Goal: Navigation & Orientation: Find specific page/section

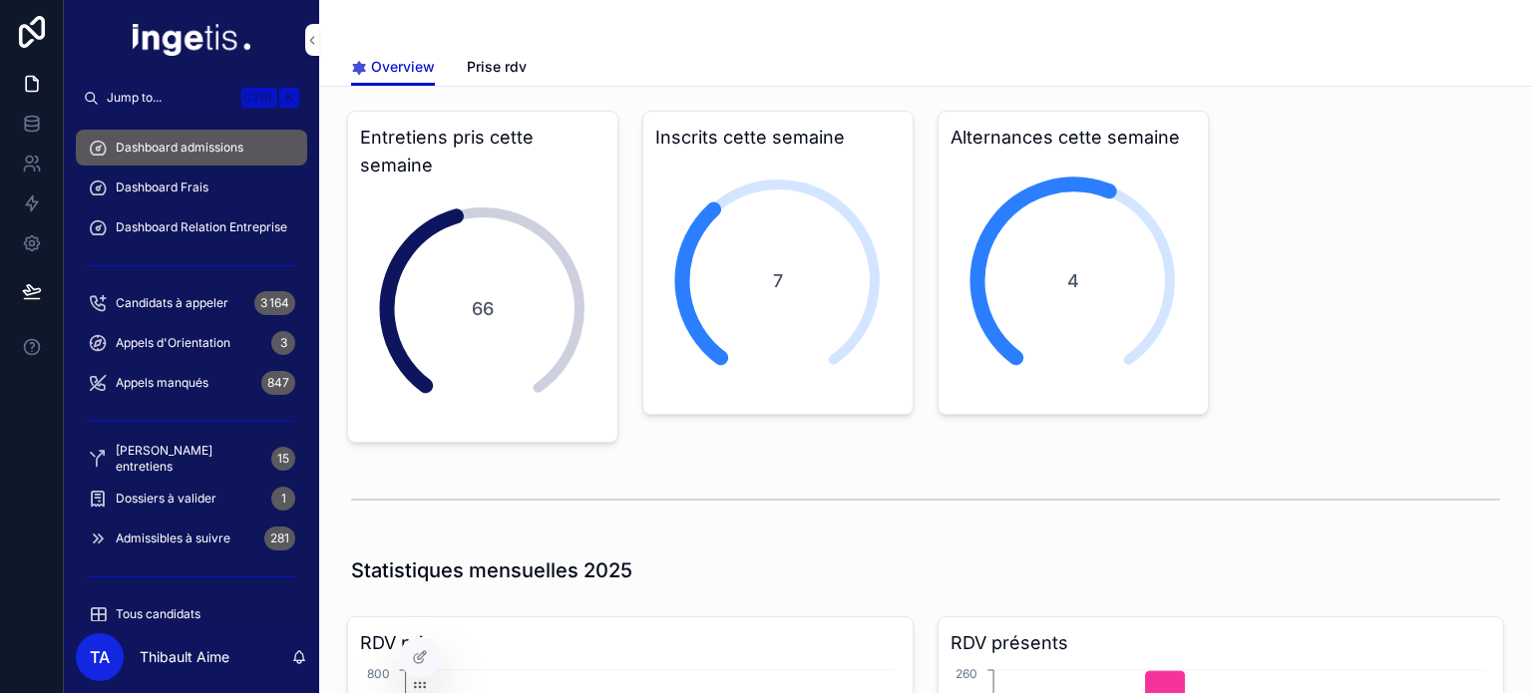
click at [212, 193] on div "Dashboard Frais" at bounding box center [191, 188] width 207 height 32
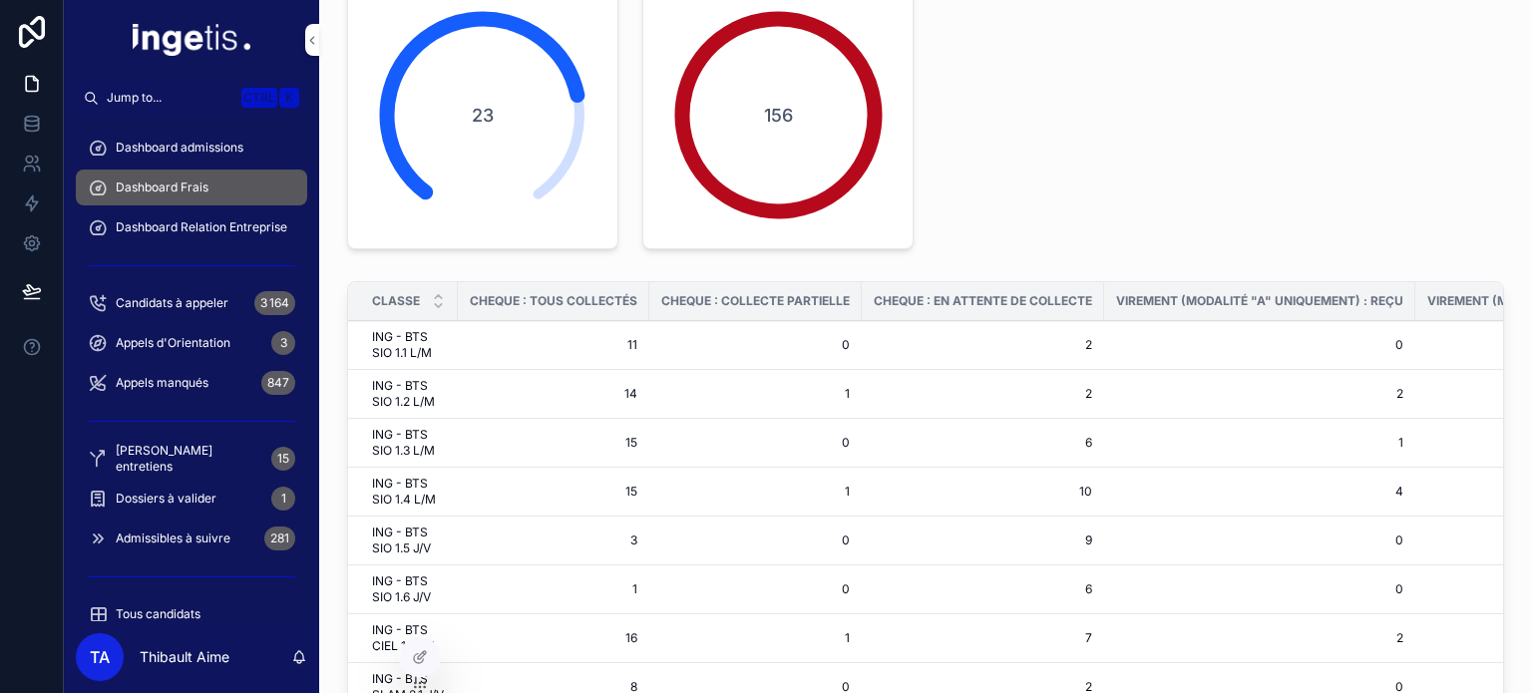
scroll to position [19, 0]
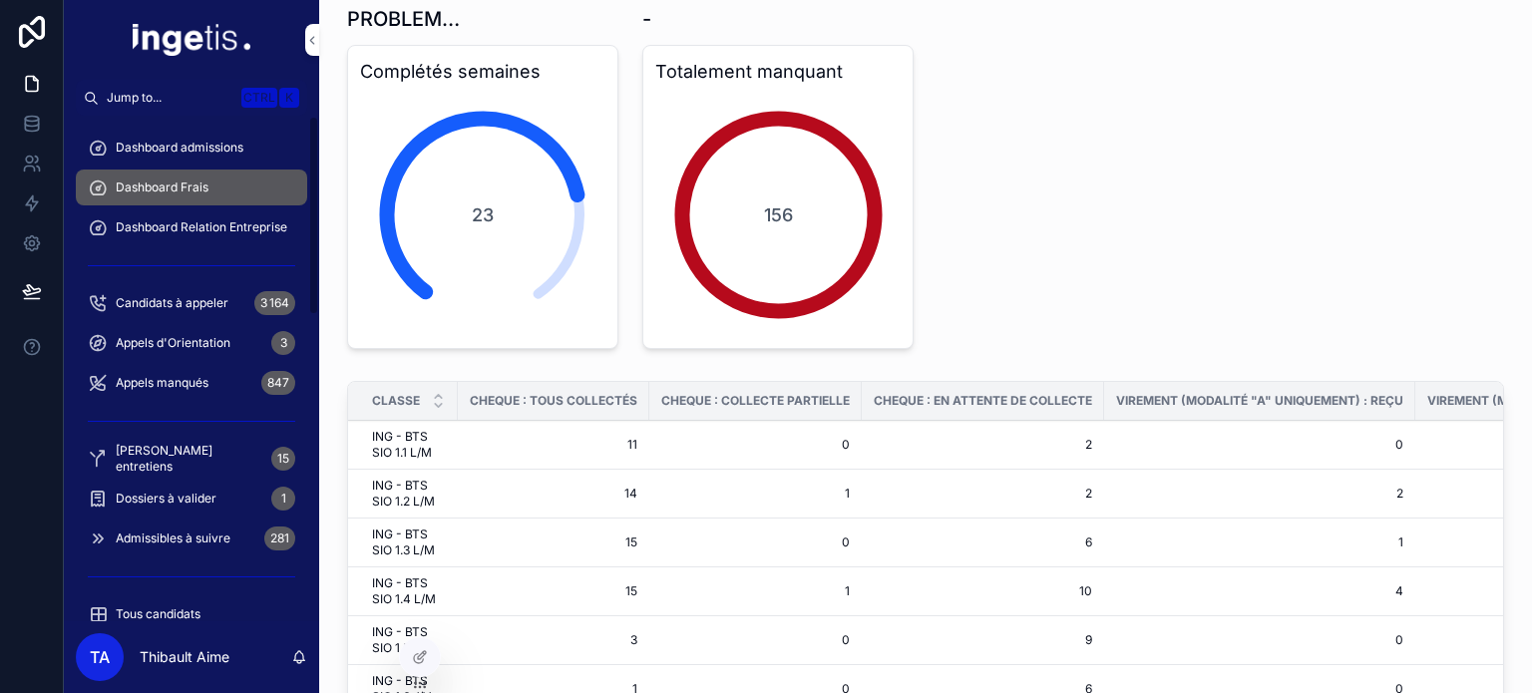
click at [242, 219] on span "Dashboard Relation Entreprise" at bounding box center [202, 227] width 172 height 16
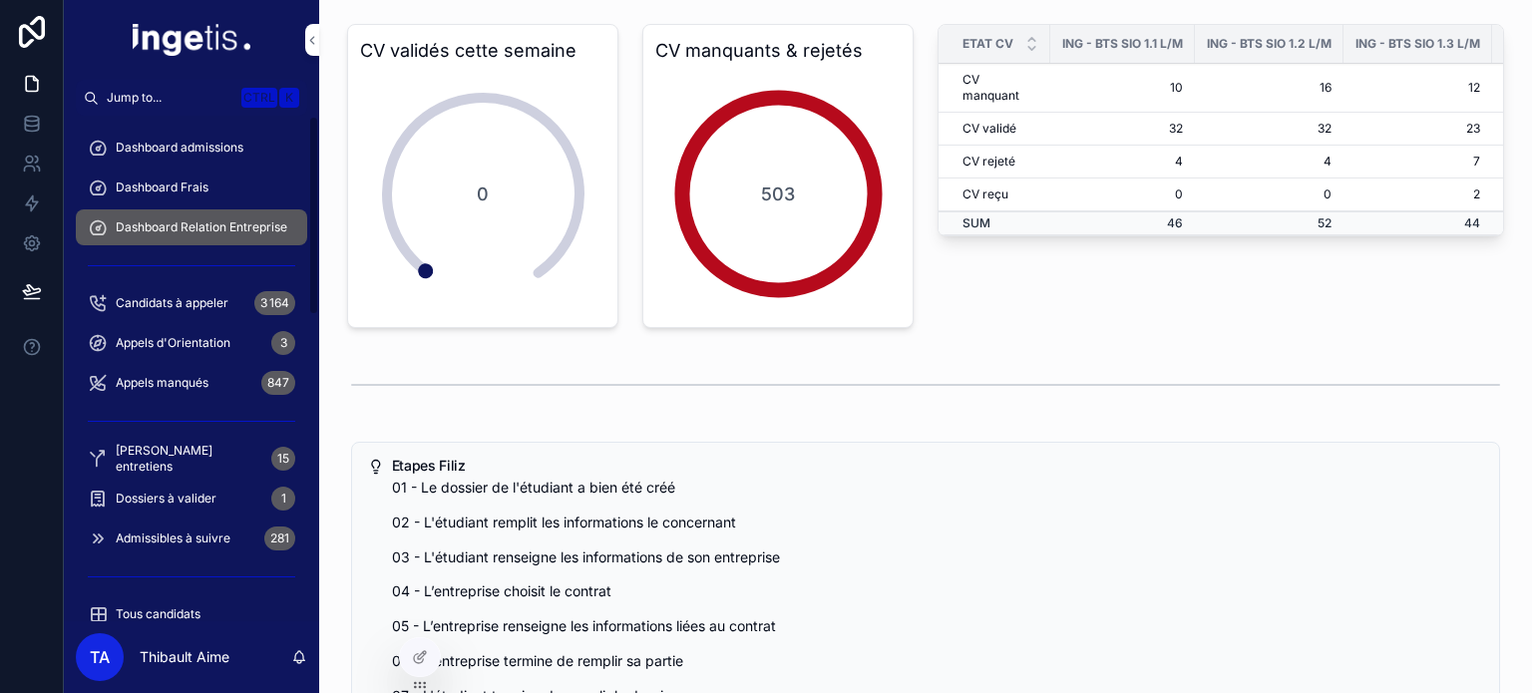
click at [158, 147] on span "Dashboard admissions" at bounding box center [180, 148] width 128 height 16
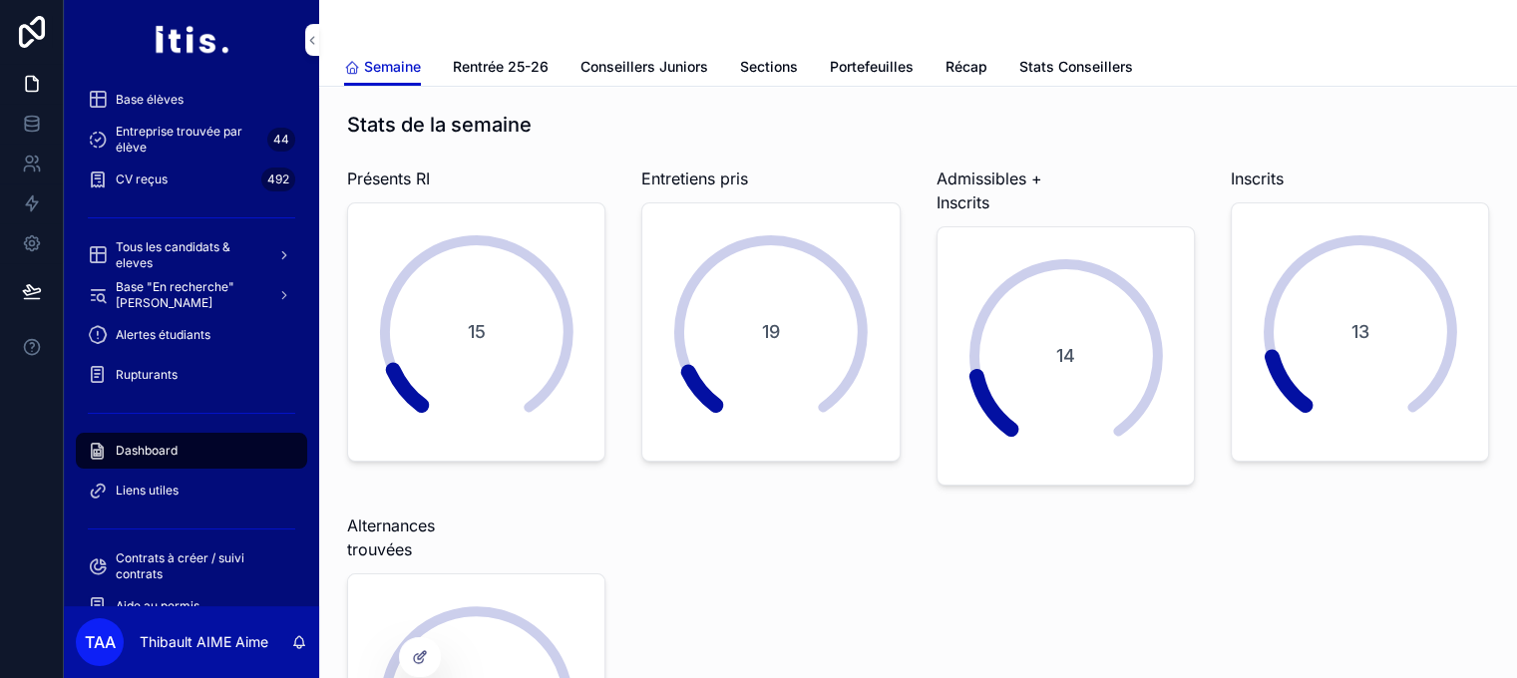
click at [507, 69] on span "Rentrée 25-26" at bounding box center [501, 67] width 96 height 20
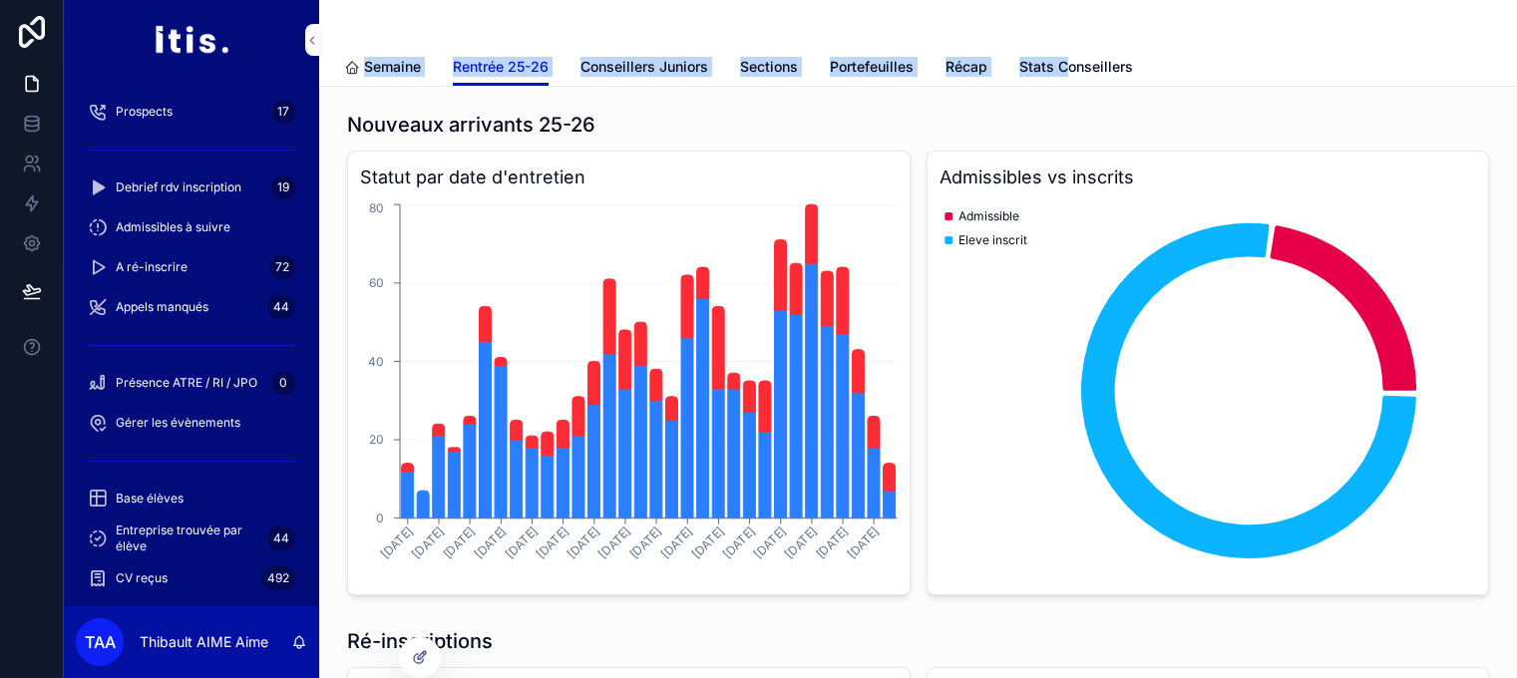
drag, startPoint x: 1067, startPoint y: 43, endPoint x: 1065, endPoint y: 55, distance: 12.1
click at [1065, 55] on div "Rentrée 25-26 Semaine Rentrée 25-26 Conseillers Juniors Sections Portefeuilles …" at bounding box center [918, 43] width 1198 height 87
click at [1065, 55] on link "Stats Conseillers" at bounding box center [1076, 69] width 114 height 40
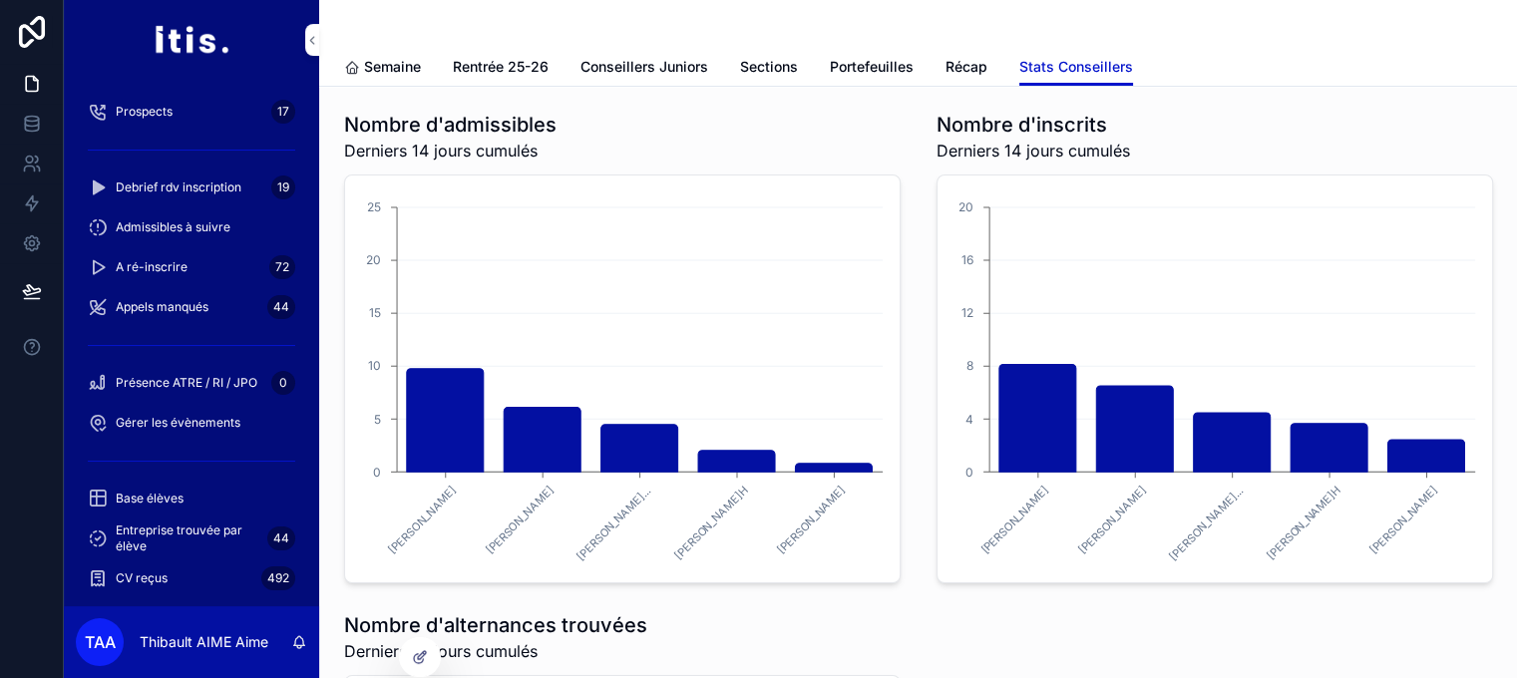
click at [933, 172] on div "Nombre d'inscrits Derniers 14 jours cumulés Céline LEMASSON Murielle MORNAL Joh…" at bounding box center [1214, 347] width 580 height 489
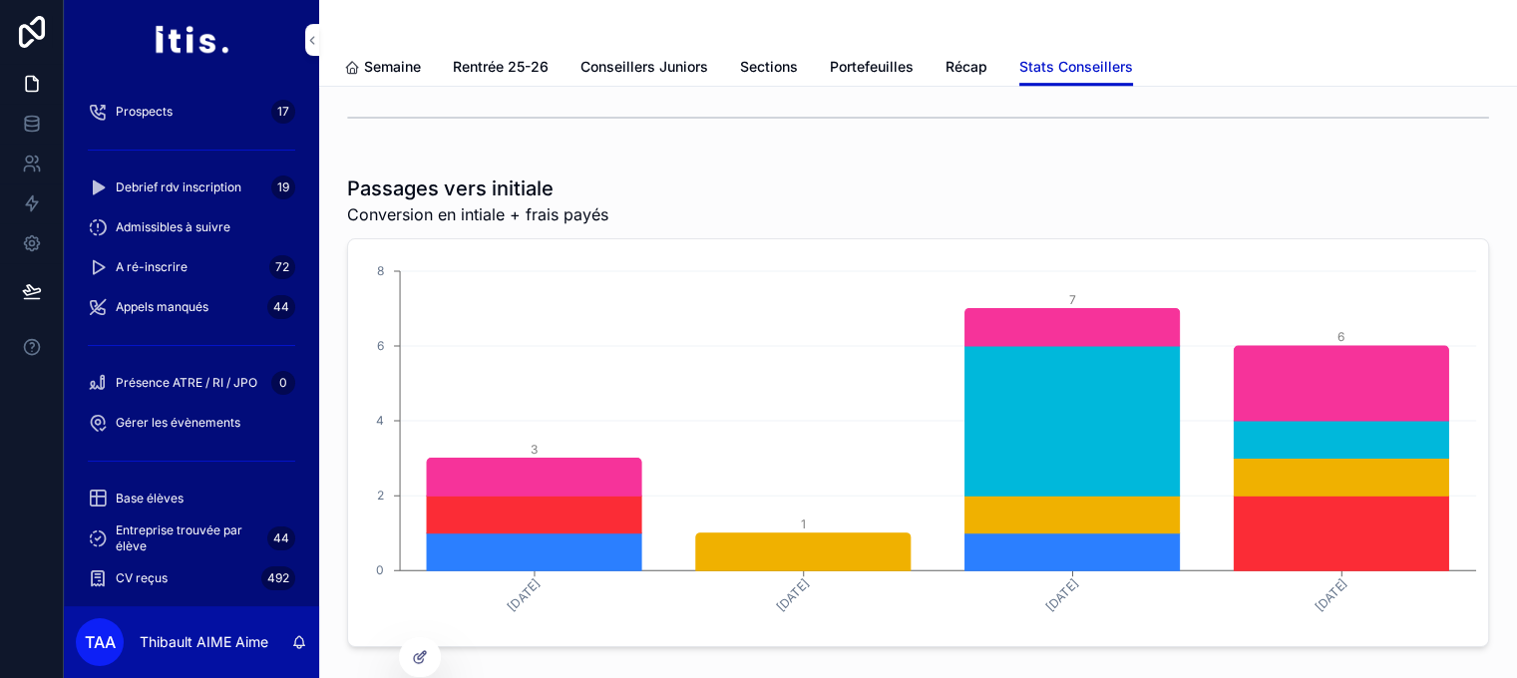
scroll to position [427, 0]
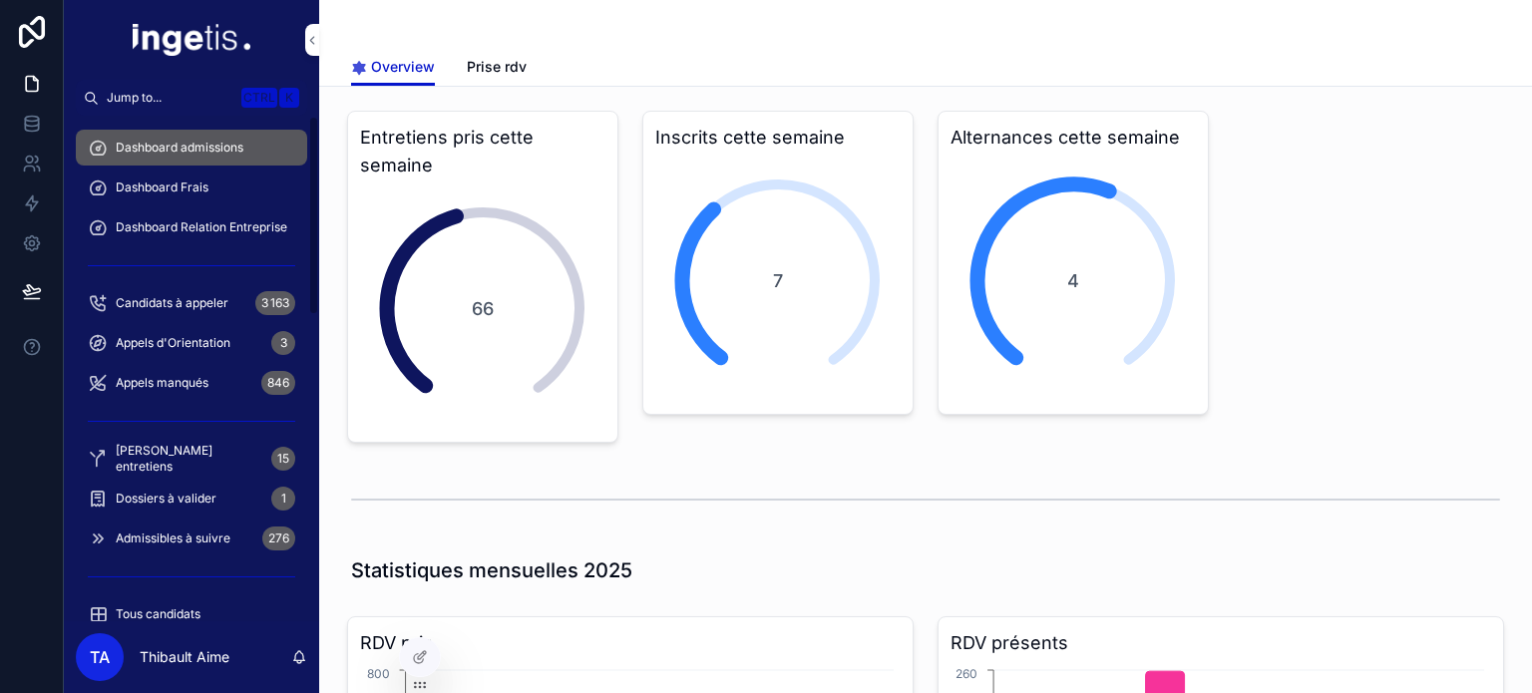
click at [219, 201] on div "Dashboard Frais" at bounding box center [191, 188] width 207 height 32
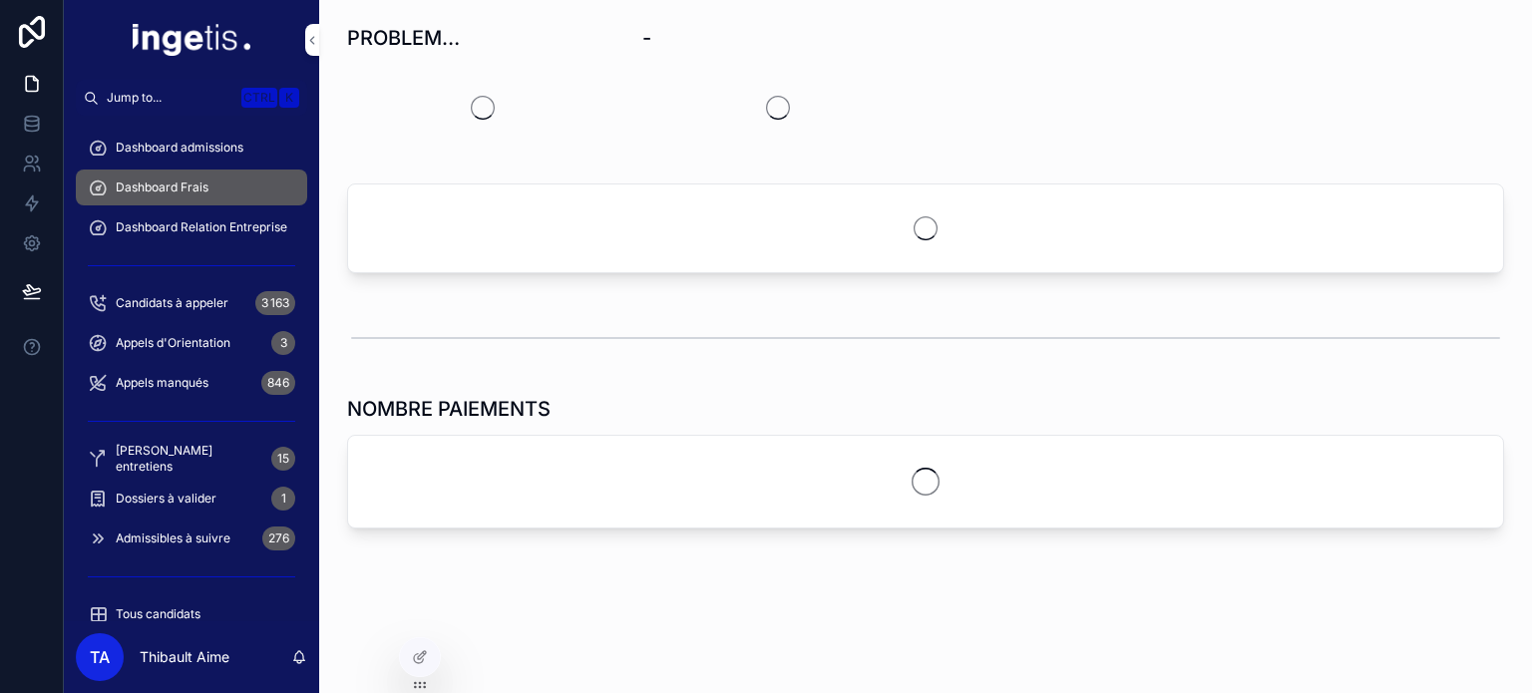
click at [201, 230] on span "Dashboard Relation Entreprise" at bounding box center [202, 227] width 172 height 16
